Goal: Transaction & Acquisition: Purchase product/service

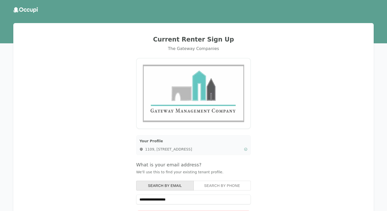
scroll to position [78, 0]
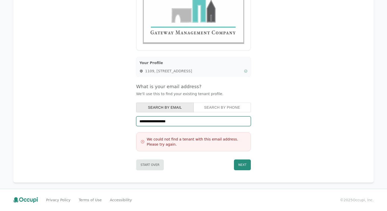
click at [153, 119] on input "**********" at bounding box center [193, 121] width 115 height 10
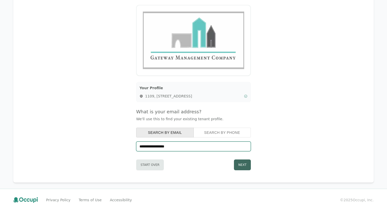
type input "**********"
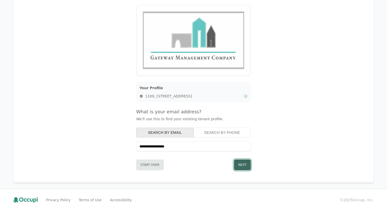
click at [243, 166] on button "Next" at bounding box center [242, 164] width 17 height 11
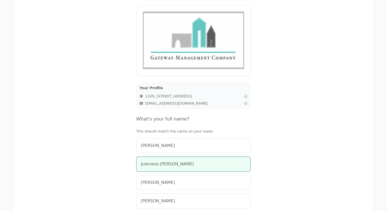
click at [194, 161] on div "Julenane [PERSON_NAME]" at bounding box center [193, 164] width 105 height 6
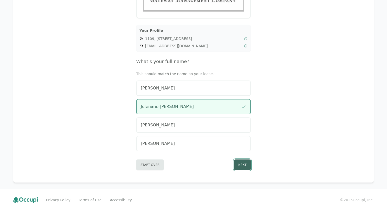
click at [244, 167] on button "Next" at bounding box center [242, 164] width 17 height 11
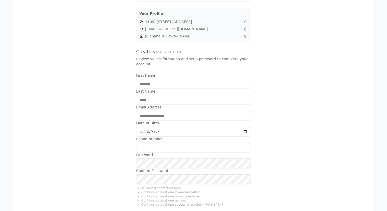
scroll to position [129, 0]
click at [276, 123] on div "**********" at bounding box center [193, 67] width 348 height 332
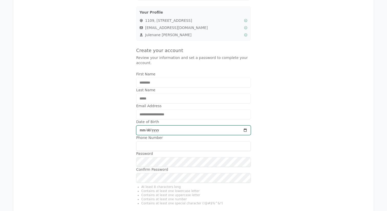
click at [143, 130] on input "Date of Birth" at bounding box center [193, 130] width 115 height 10
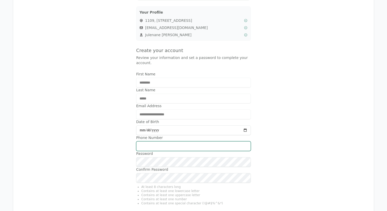
click at [174, 143] on input "Phone Number" at bounding box center [193, 146] width 115 height 10
click at [306, 136] on div "**********" at bounding box center [193, 67] width 348 height 332
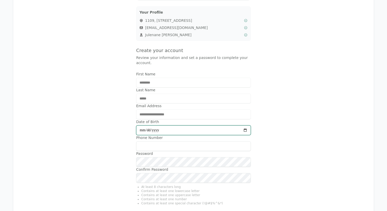
click at [142, 131] on input "Date of Birth" at bounding box center [193, 130] width 115 height 10
type input "**********"
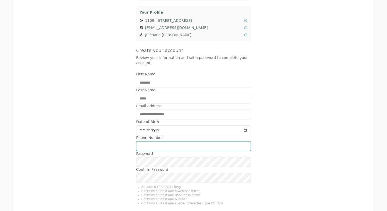
click at [180, 147] on input "Phone Number" at bounding box center [193, 146] width 115 height 10
type input "**********"
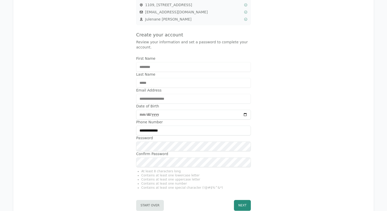
scroll to position [167, 0]
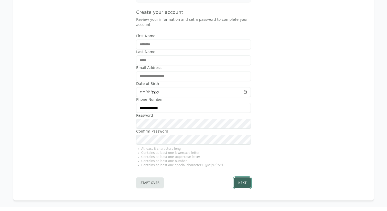
click at [245, 182] on button "Next" at bounding box center [242, 182] width 17 height 11
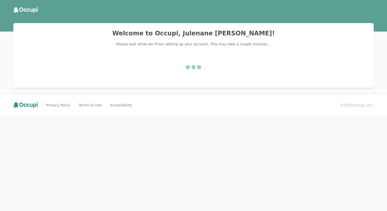
scroll to position [0, 0]
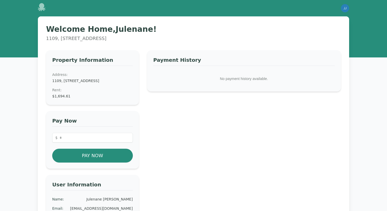
click at [60, 99] on dd "$1,694.61" at bounding box center [92, 95] width 81 height 5
click at [84, 105] on div "Property Information Address: [STREET_ADDRESS] Rent : $1,694.61" at bounding box center [92, 77] width 93 height 55
click at [56, 99] on dd "$1,694.61" at bounding box center [92, 95] width 81 height 5
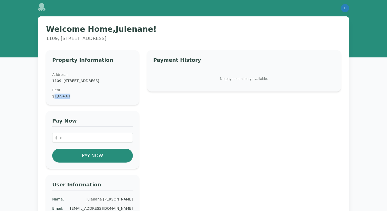
click at [56, 99] on dd "$1,694.61" at bounding box center [92, 95] width 81 height 5
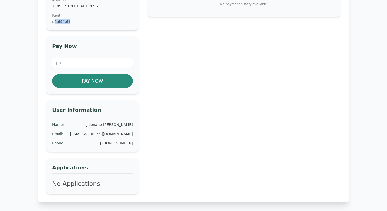
scroll to position [65, 0]
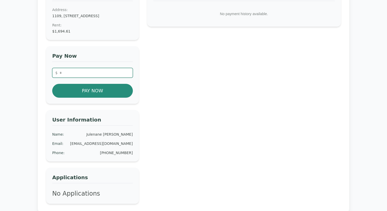
click at [81, 78] on input "number" at bounding box center [92, 73] width 81 height 10
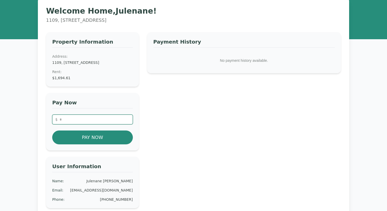
scroll to position [0, 0]
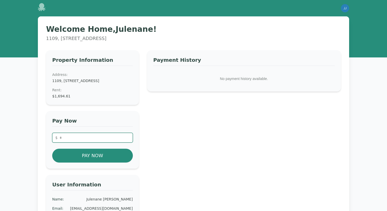
type input "**"
click at [44, 8] on icon at bounding box center [42, 7] width 8 height 8
click at [342, 9] on img "button" at bounding box center [345, 8] width 8 height 8
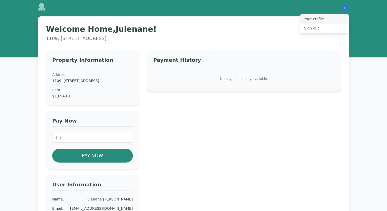
click at [303, 20] on button "Your Profile" at bounding box center [324, 18] width 49 height 9
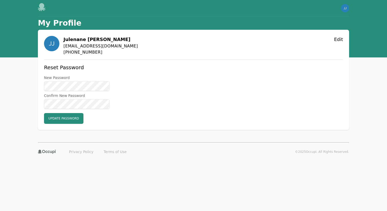
click at [57, 24] on h1 "My Profile" at bounding box center [60, 22] width 44 height 9
click at [45, 8] on icon at bounding box center [42, 7] width 8 height 8
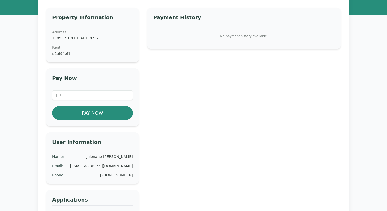
scroll to position [41, 0]
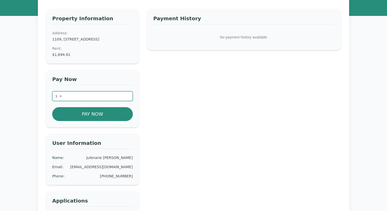
click at [80, 101] on input "number" at bounding box center [92, 96] width 81 height 10
drag, startPoint x: 72, startPoint y: 62, endPoint x: 54, endPoint y: 61, distance: 17.7
click at [54, 57] on dd "$1,694.61" at bounding box center [92, 54] width 81 height 5
copy dd "1,694.61"
click at [67, 96] on div "Pay Now $ * Pay Now" at bounding box center [92, 98] width 93 height 58
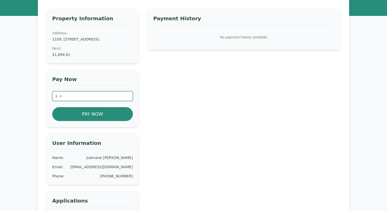
click at [66, 101] on input "*" at bounding box center [92, 96] width 81 height 10
paste input "******"
type input "*******"
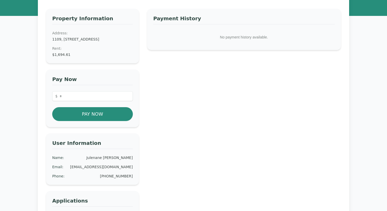
click at [33, 122] on div "Welcome Home, Julenane ! 1109, [STREET_ADDRESS] Property Information Address: […" at bounding box center [194, 111] width 328 height 272
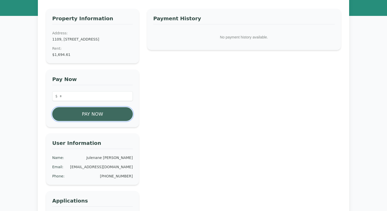
click at [97, 121] on button "Pay Now" at bounding box center [92, 114] width 81 height 14
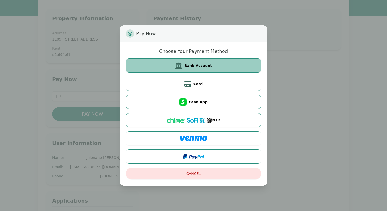
click at [184, 66] on span at bounding box center [179, 65] width 9 height 7
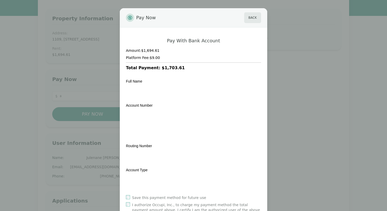
click at [287, 34] on div "Pay Now Back Pay With Bank Account Amount: $1,694.61 Platform Fee: $9.00 Total …" at bounding box center [193, 127] width 387 height 255
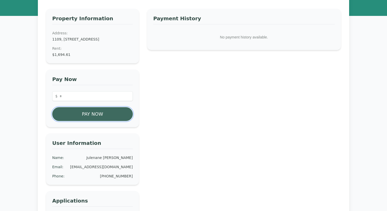
click at [114, 121] on button "Pay Now" at bounding box center [92, 114] width 81 height 14
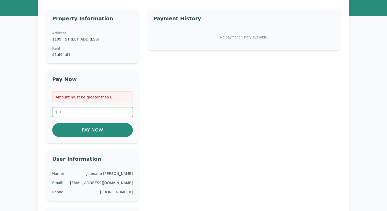
click at [95, 117] on input "number" at bounding box center [92, 112] width 81 height 10
paste input "*******"
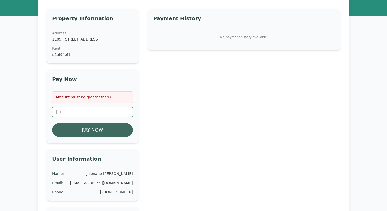
type input "*******"
click at [91, 132] on button "Pay Now" at bounding box center [92, 130] width 81 height 14
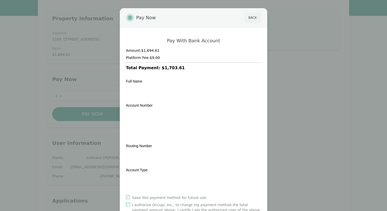
click at [251, 19] on button "Back" at bounding box center [252, 17] width 17 height 11
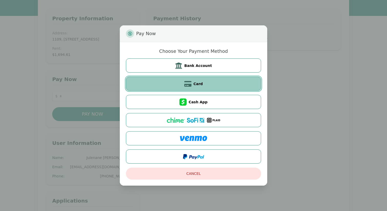
click at [211, 85] on button "Card" at bounding box center [193, 84] width 135 height 14
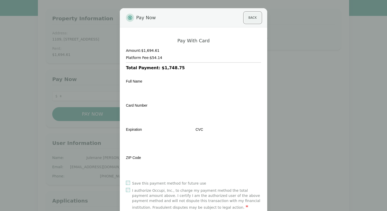
click at [250, 20] on button "Back" at bounding box center [252, 17] width 17 height 11
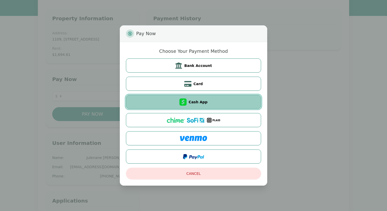
click at [207, 103] on button "Cash App" at bounding box center [193, 102] width 135 height 14
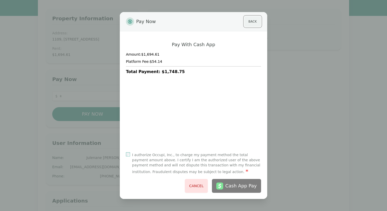
click at [250, 20] on button "Back" at bounding box center [252, 21] width 17 height 11
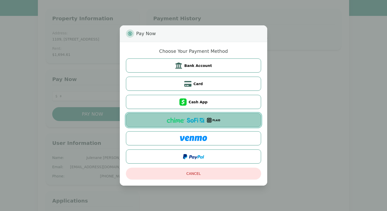
click at [183, 122] on img at bounding box center [176, 120] width 18 height 5
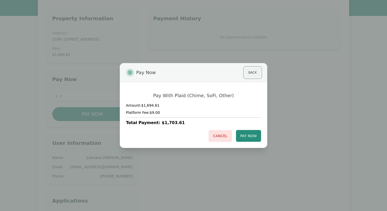
click at [253, 76] on button "Back" at bounding box center [252, 72] width 17 height 11
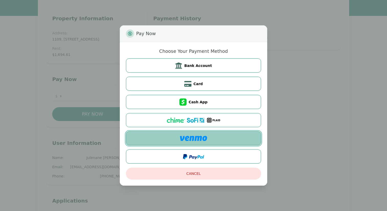
click at [214, 135] on button at bounding box center [193, 138] width 135 height 14
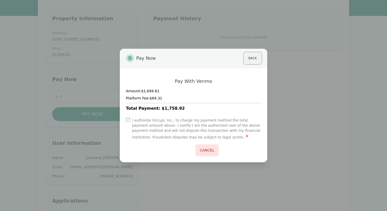
click at [251, 58] on button "Back" at bounding box center [252, 58] width 17 height 11
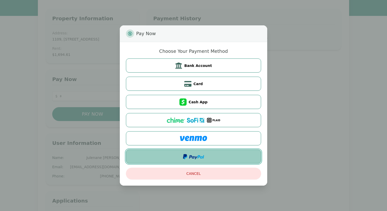
click at [205, 156] on button at bounding box center [193, 156] width 135 height 14
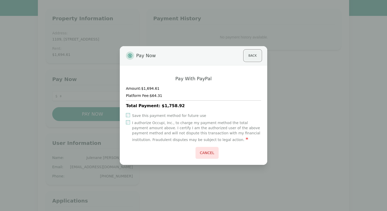
click at [254, 57] on button "Back" at bounding box center [252, 55] width 17 height 11
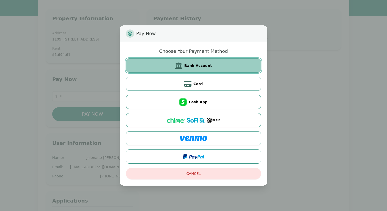
click at [204, 68] on span "Bank Account" at bounding box center [198, 65] width 28 height 5
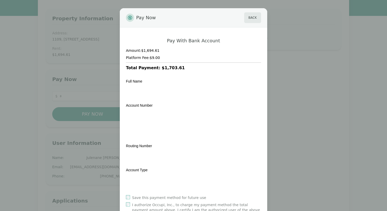
click at [177, 105] on div "Account Number" at bounding box center [193, 120] width 135 height 37
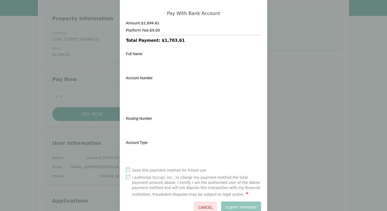
scroll to position [44, 0]
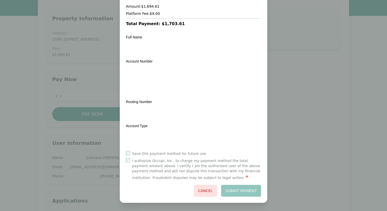
click at [143, 154] on label "Save this payment method for future use" at bounding box center [169, 153] width 74 height 5
click at [242, 193] on button "Submit Payment" at bounding box center [241, 191] width 40 height 12
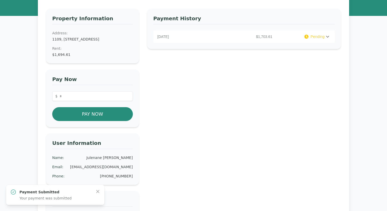
click at [330, 38] on icon at bounding box center [328, 37] width 6 height 6
click at [328, 37] on icon at bounding box center [328, 37] width 6 height 6
